Goal: Information Seeking & Learning: Compare options

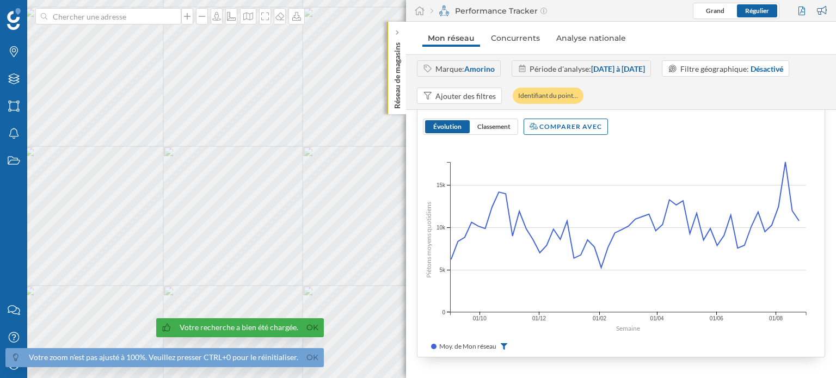
scroll to position [366, 0]
click at [582, 131] on div "Comparer avec" at bounding box center [566, 126] width 84 height 16
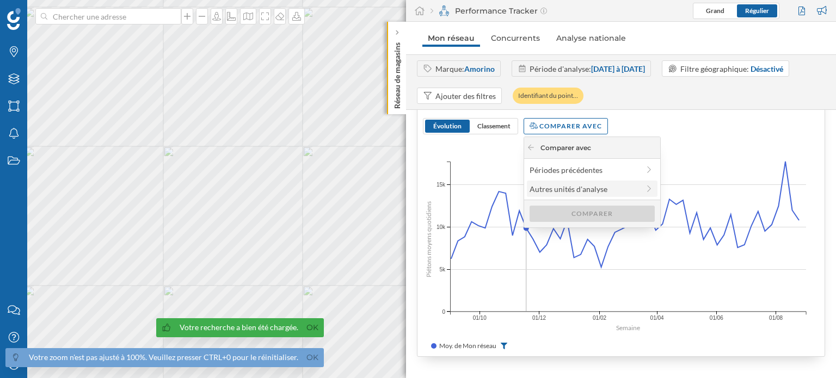
click at [634, 187] on div "Autres unités d'analyse" at bounding box center [584, 188] width 109 height 11
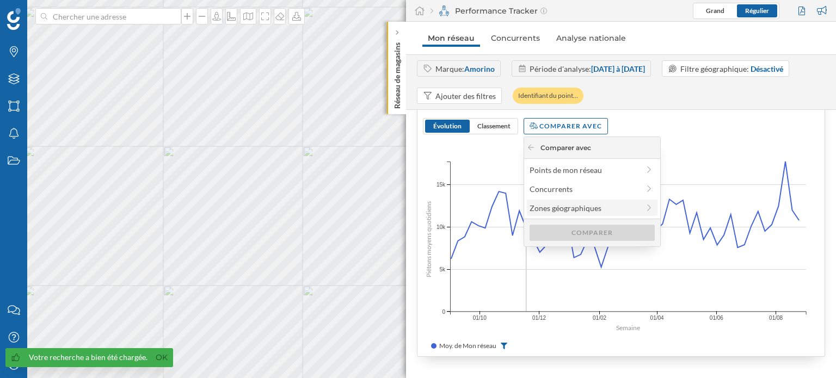
click at [654, 207] on label "Zones géographiques" at bounding box center [592, 208] width 131 height 16
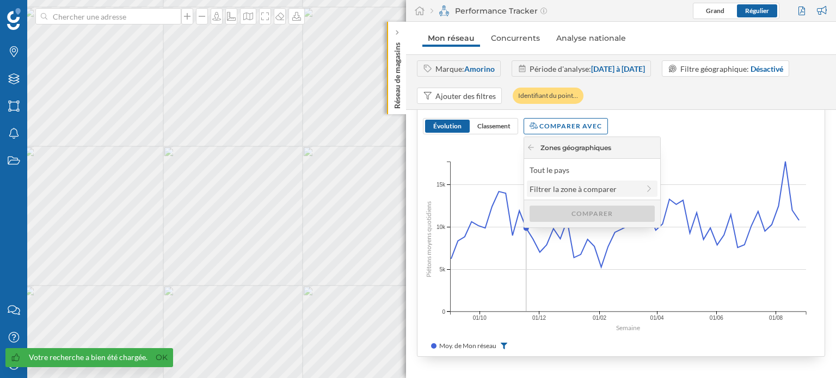
click at [645, 190] on icon at bounding box center [649, 189] width 10 height 8
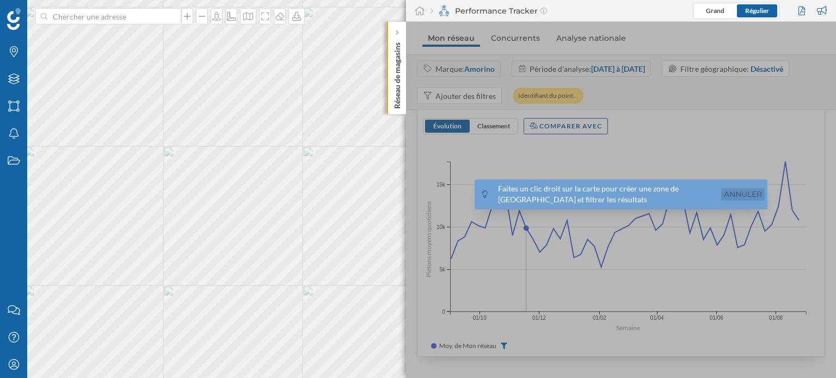
click at [747, 197] on link "Annuler" at bounding box center [743, 194] width 44 height 13
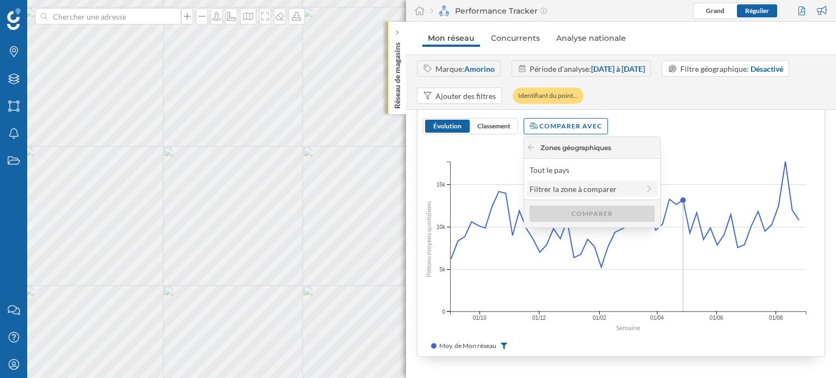
click at [647, 188] on icon at bounding box center [649, 189] width 10 height 8
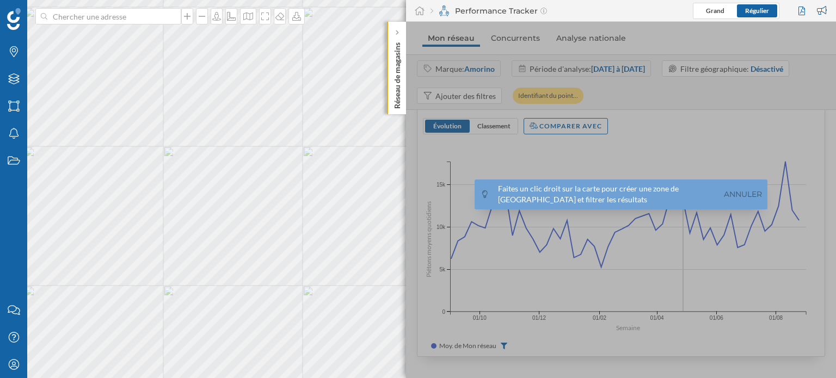
click at [742, 200] on div "Faites un clic droit sur la carte pour créer une zone de chalandise et filtrer …" at bounding box center [621, 195] width 293 height 30
click at [739, 198] on link "Annuler" at bounding box center [743, 194] width 44 height 13
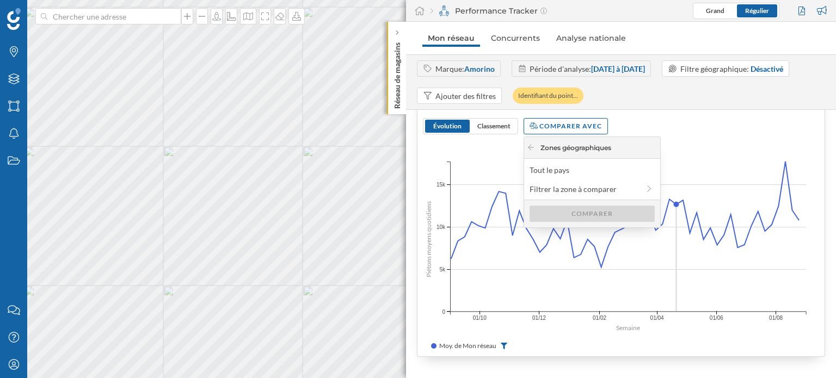
click at [683, 139] on div "Trafic piéton 52 semaines dernières Évolution Classement Comparer avec Piétons …" at bounding box center [621, 221] width 408 height 272
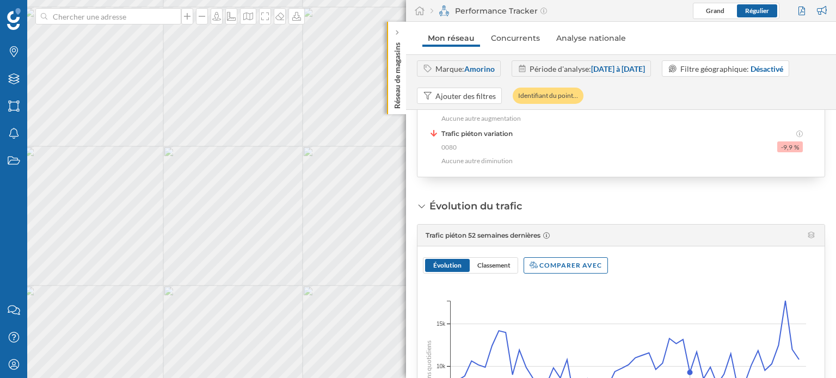
scroll to position [327, 0]
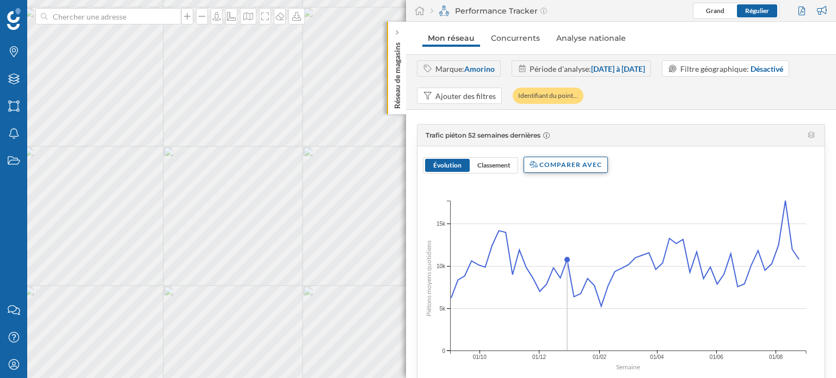
click at [562, 168] on div "Comparer avec" at bounding box center [566, 165] width 84 height 16
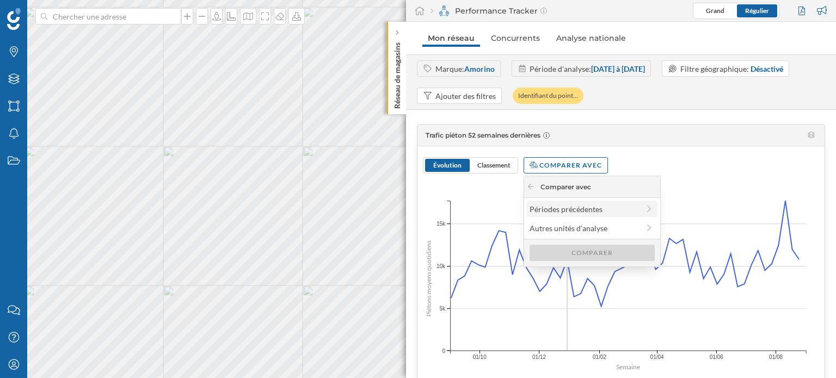
click at [652, 213] on div at bounding box center [649, 209] width 10 height 11
click at [630, 212] on div "Année précédente" at bounding box center [592, 209] width 124 height 11
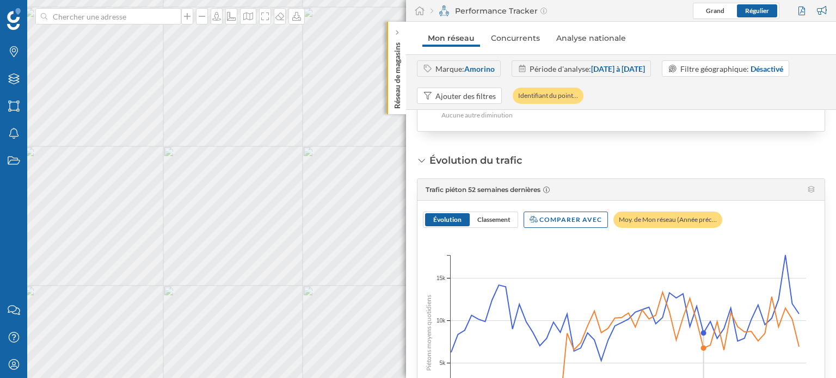
scroll to position [366, 0]
